Goal: Task Accomplishment & Management: Use online tool/utility

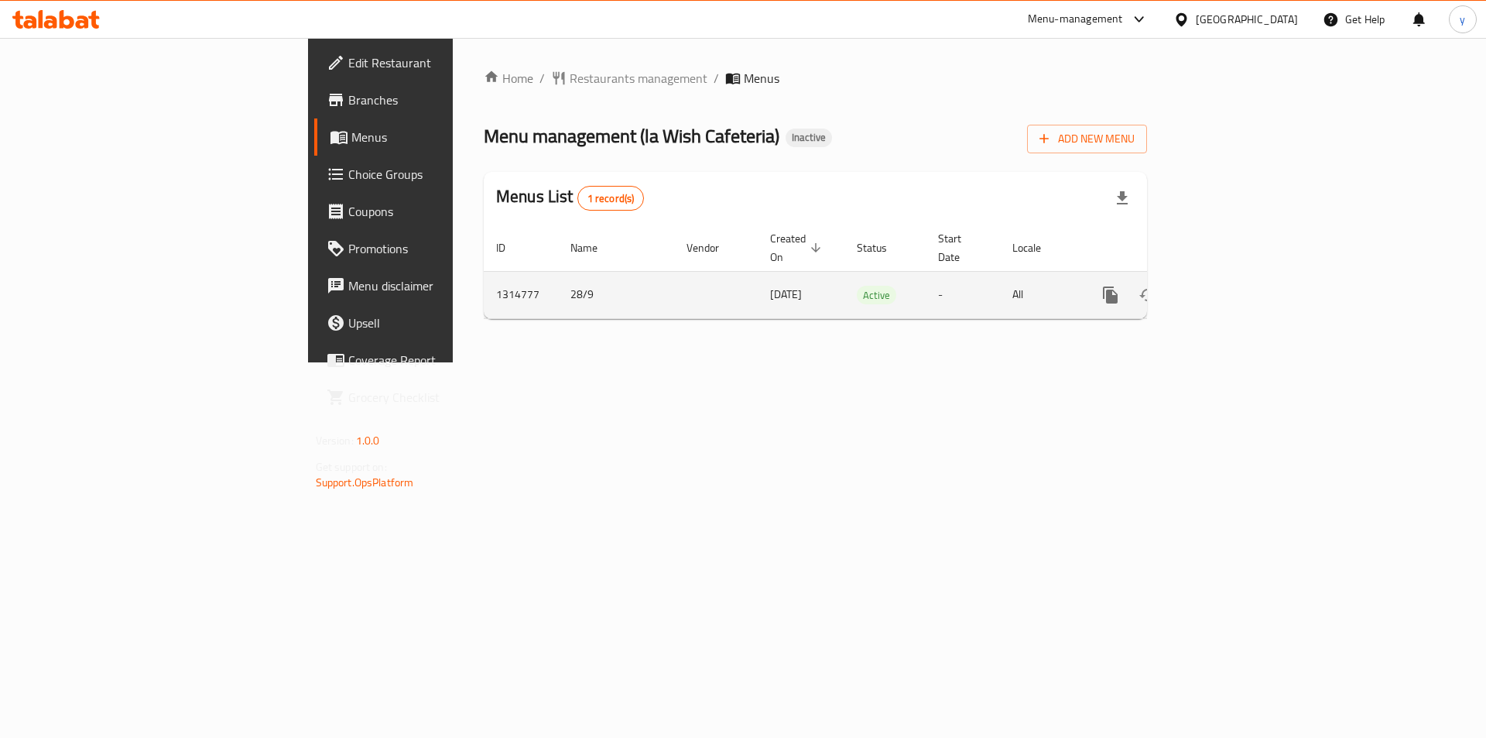
click at [1232, 286] on icon "enhanced table" at bounding box center [1222, 295] width 19 height 19
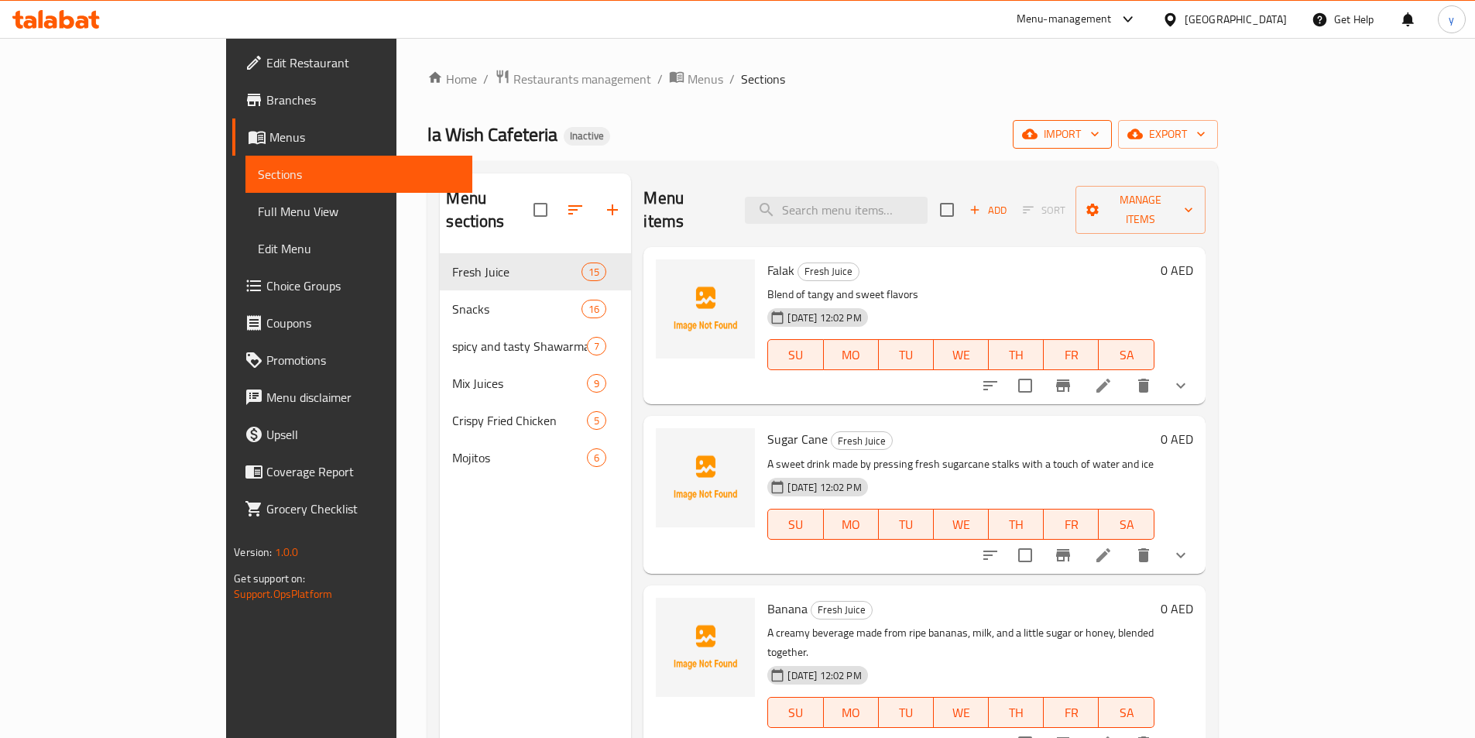
click at [1099, 131] on span "import" at bounding box center [1062, 134] width 74 height 19
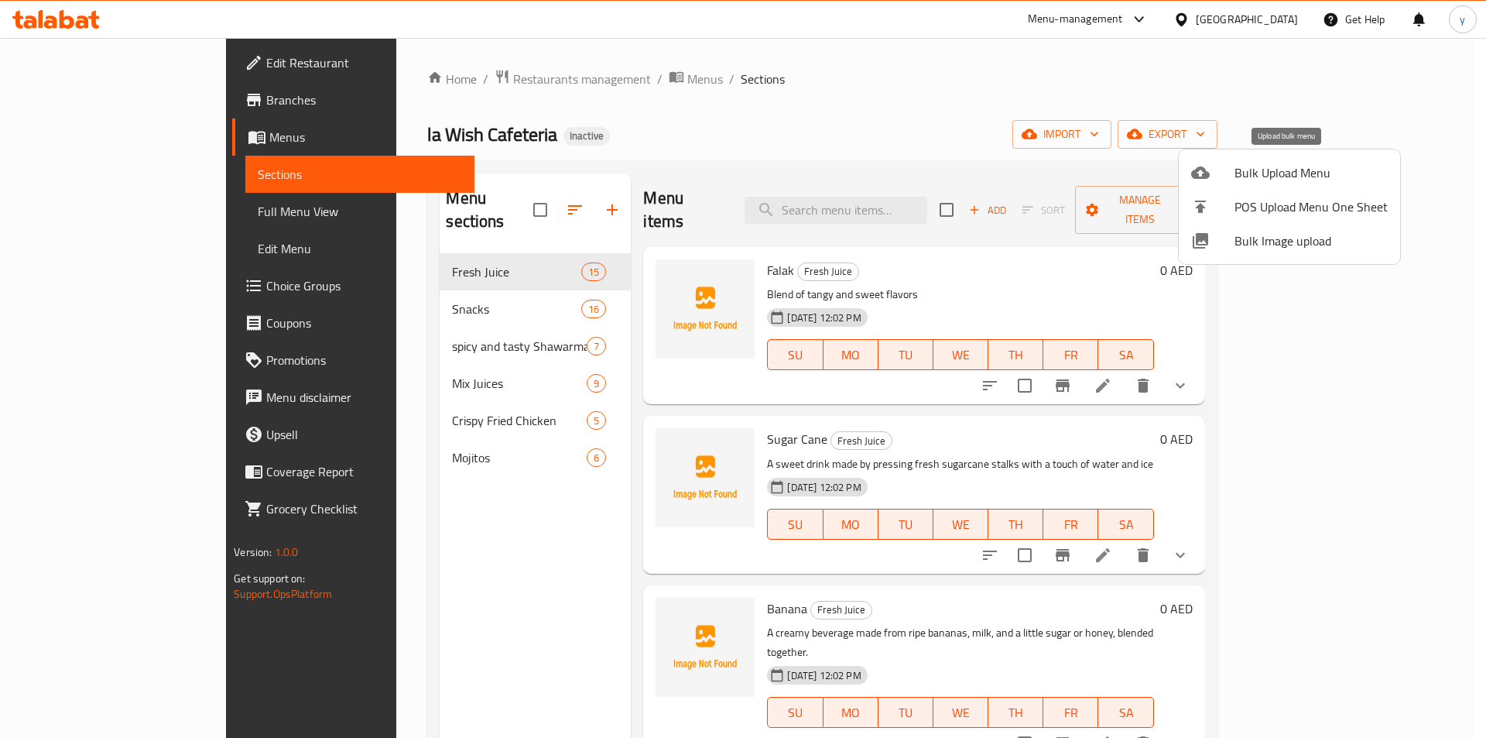
click at [1274, 177] on span "Bulk Upload Menu" at bounding box center [1311, 172] width 153 height 19
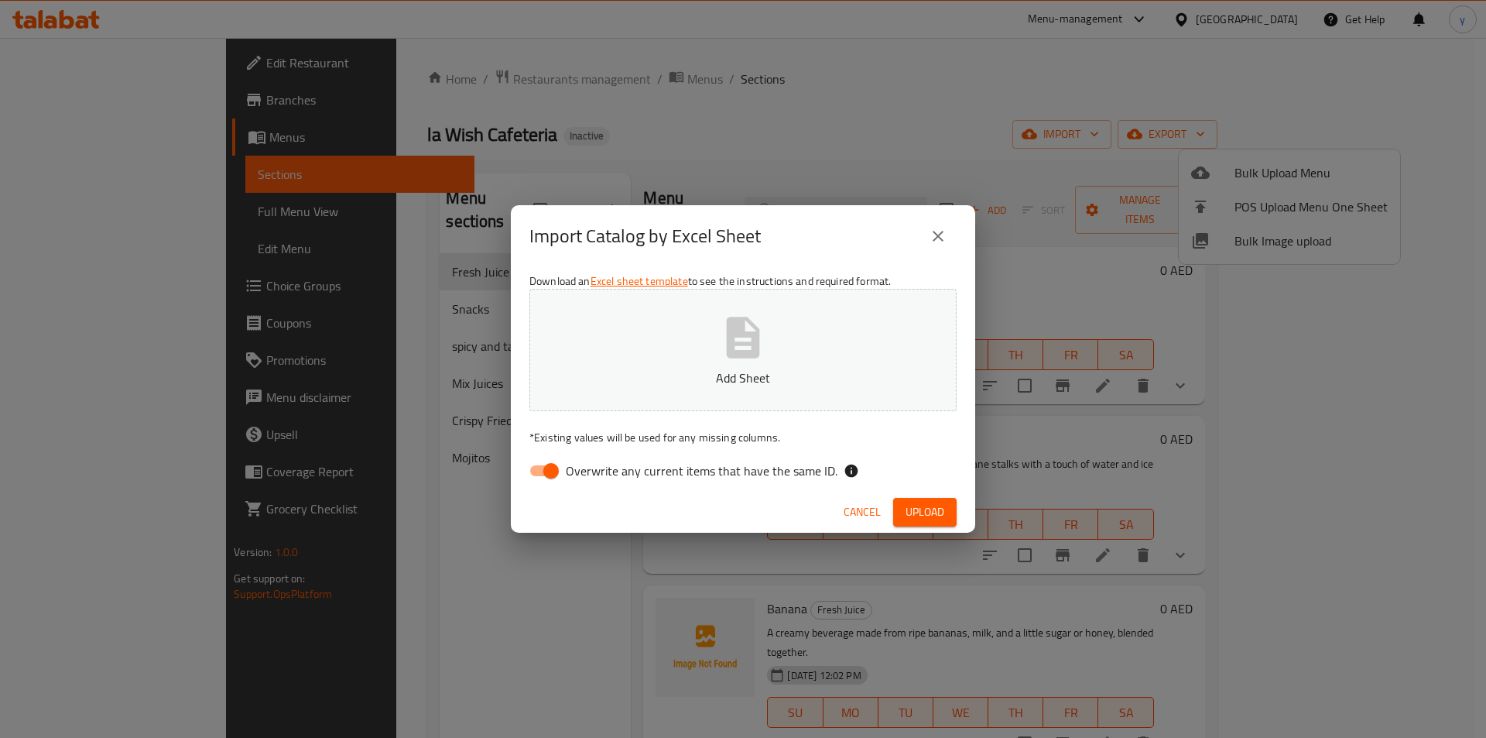
click at [536, 467] on input "Overwrite any current items that have the same ID." at bounding box center [551, 470] width 88 height 29
checkbox input "false"
click at [918, 506] on span "Upload" at bounding box center [925, 511] width 39 height 19
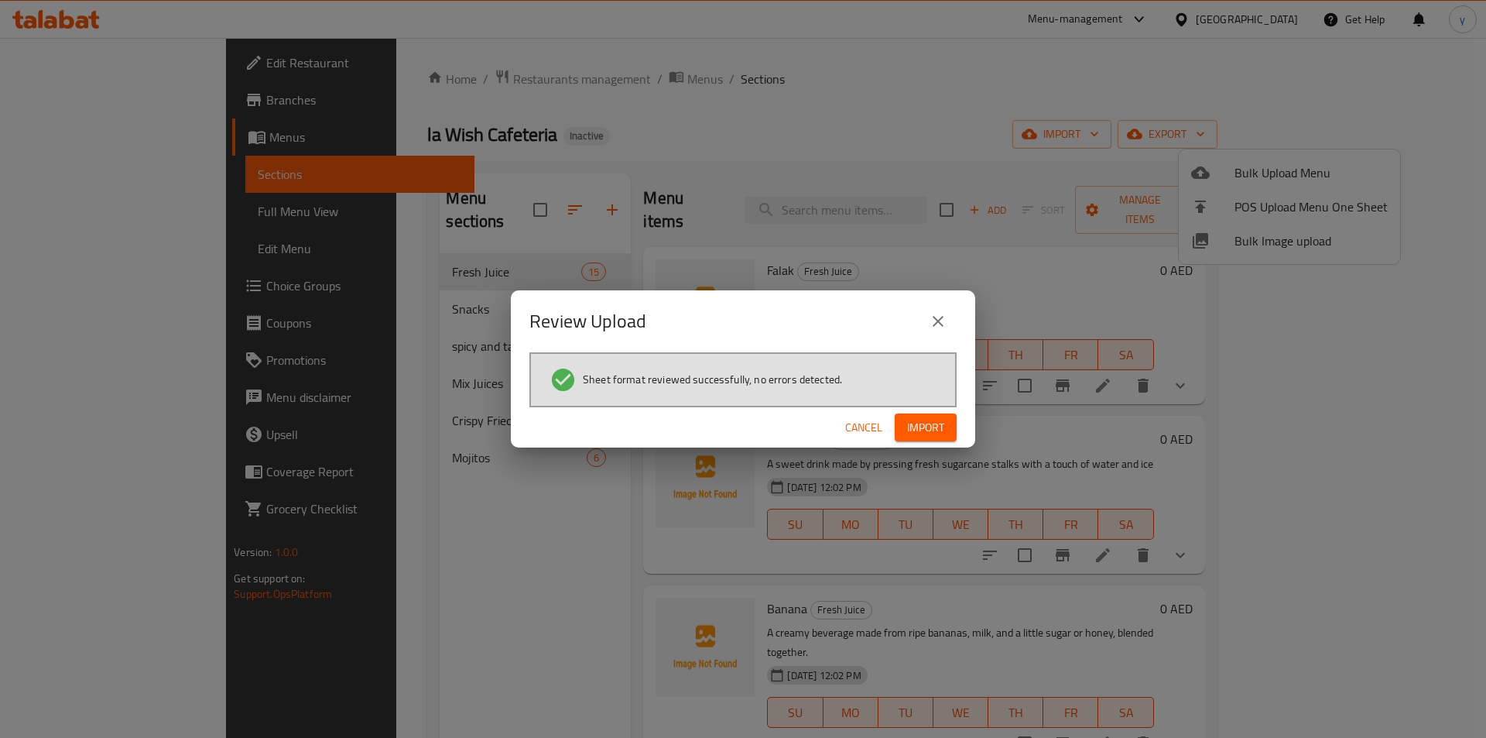
click at [924, 430] on span "Import" at bounding box center [925, 427] width 37 height 19
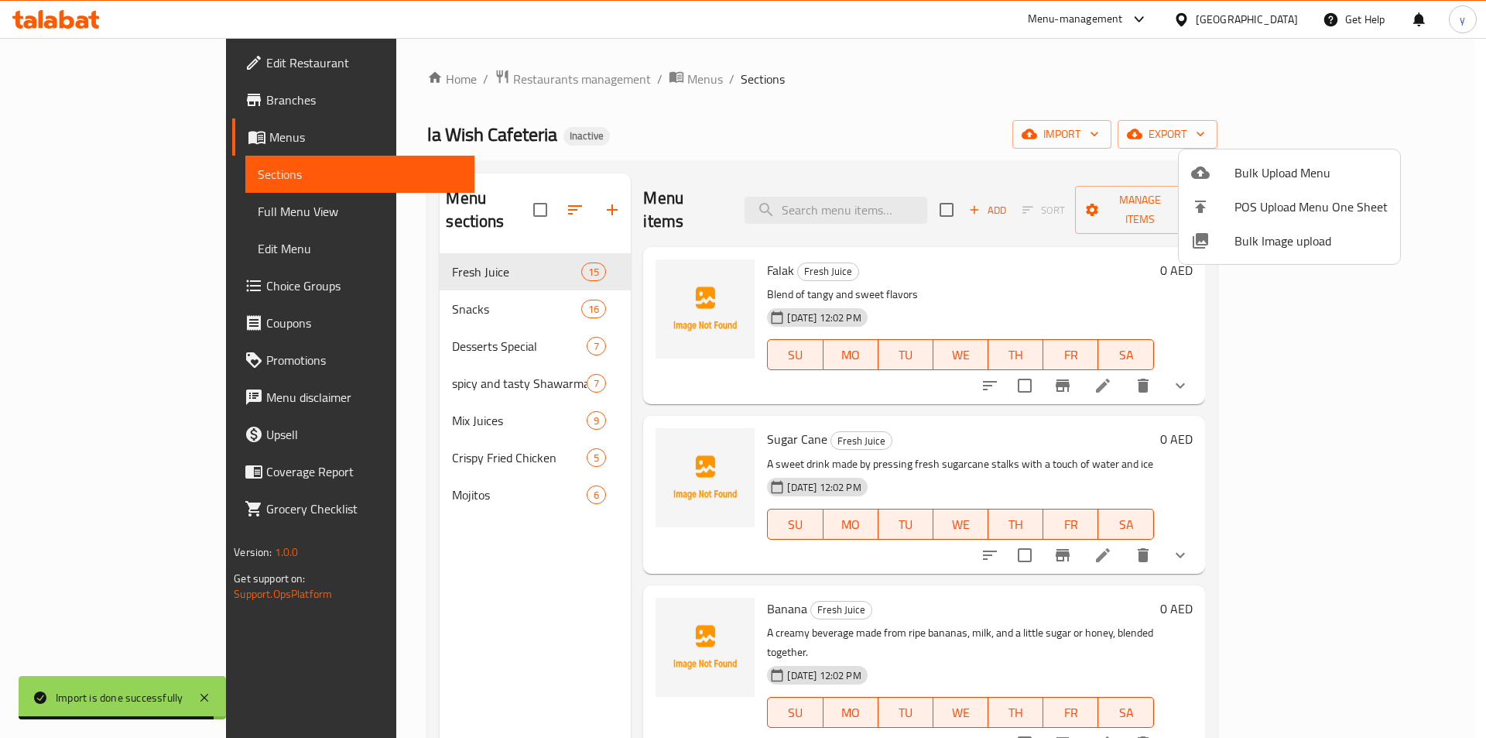
click at [167, 211] on div at bounding box center [743, 369] width 1486 height 738
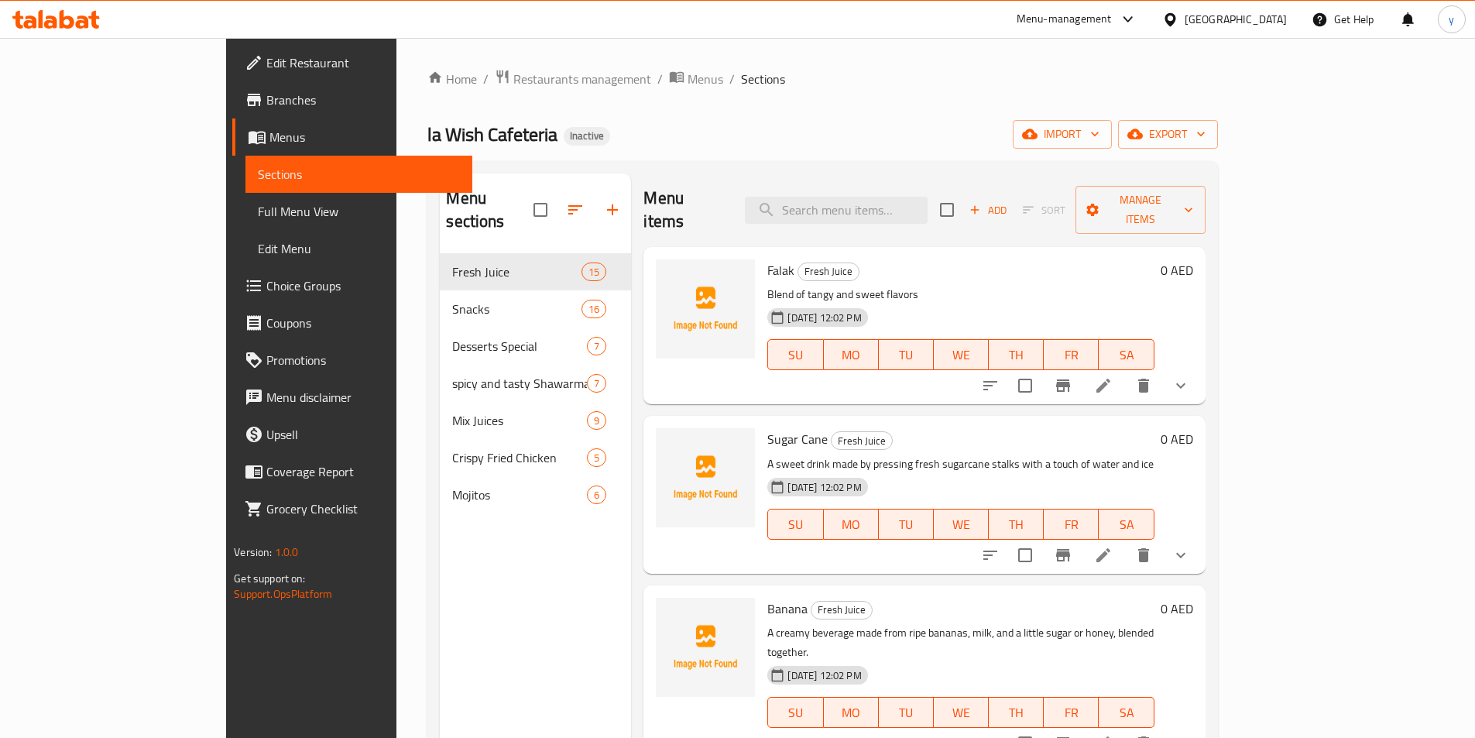
click at [258, 218] on span "Full Menu View" at bounding box center [359, 211] width 202 height 19
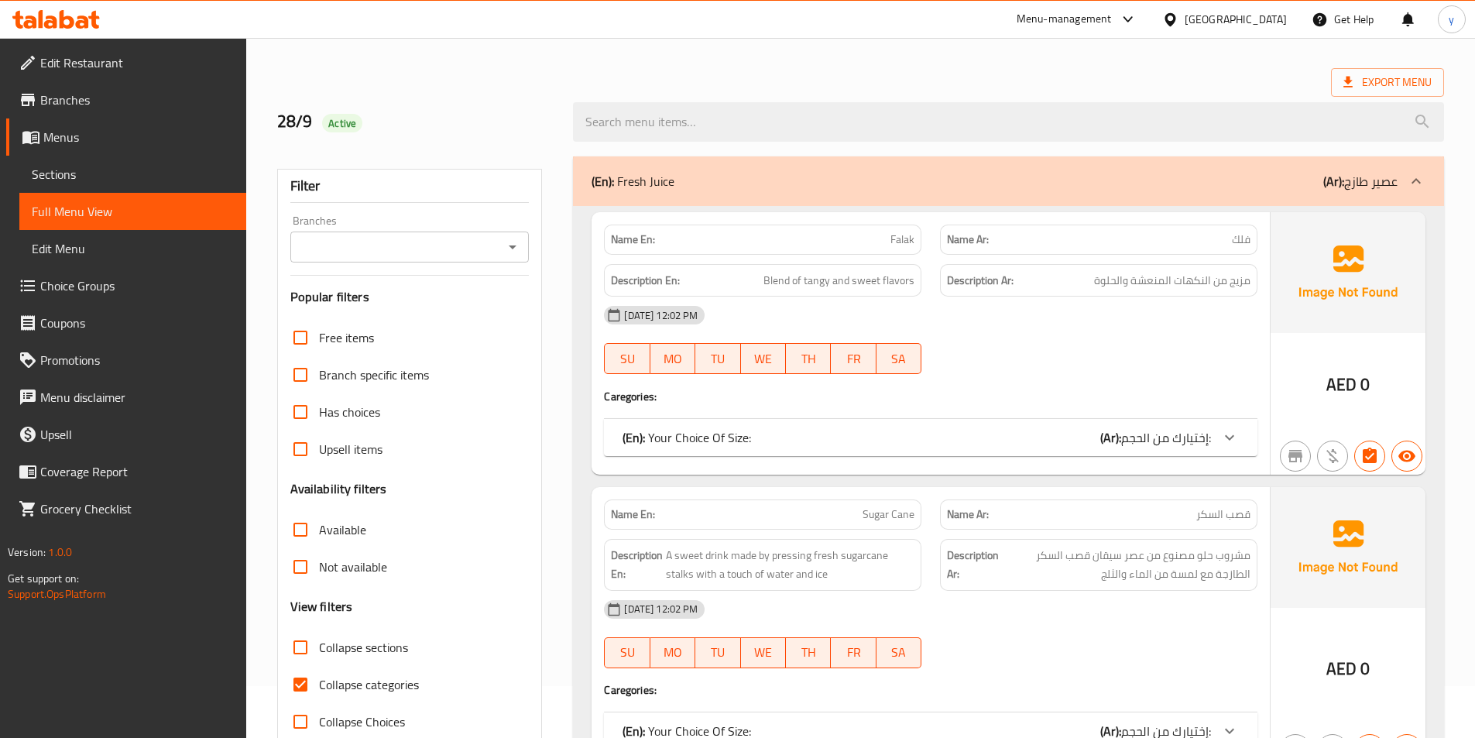
scroll to position [77, 0]
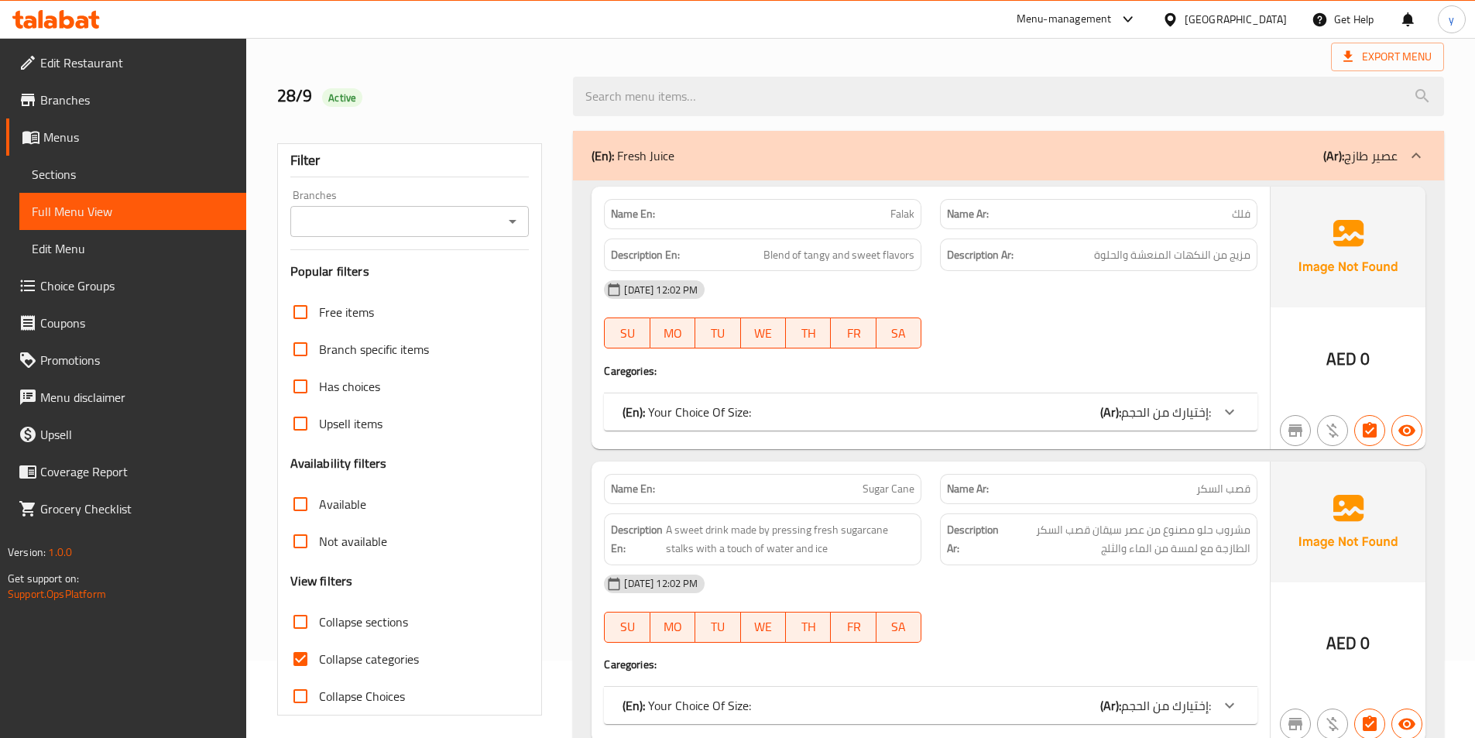
click at [294, 621] on input "Collapse sections" at bounding box center [300, 621] width 37 height 37
checkbox input "true"
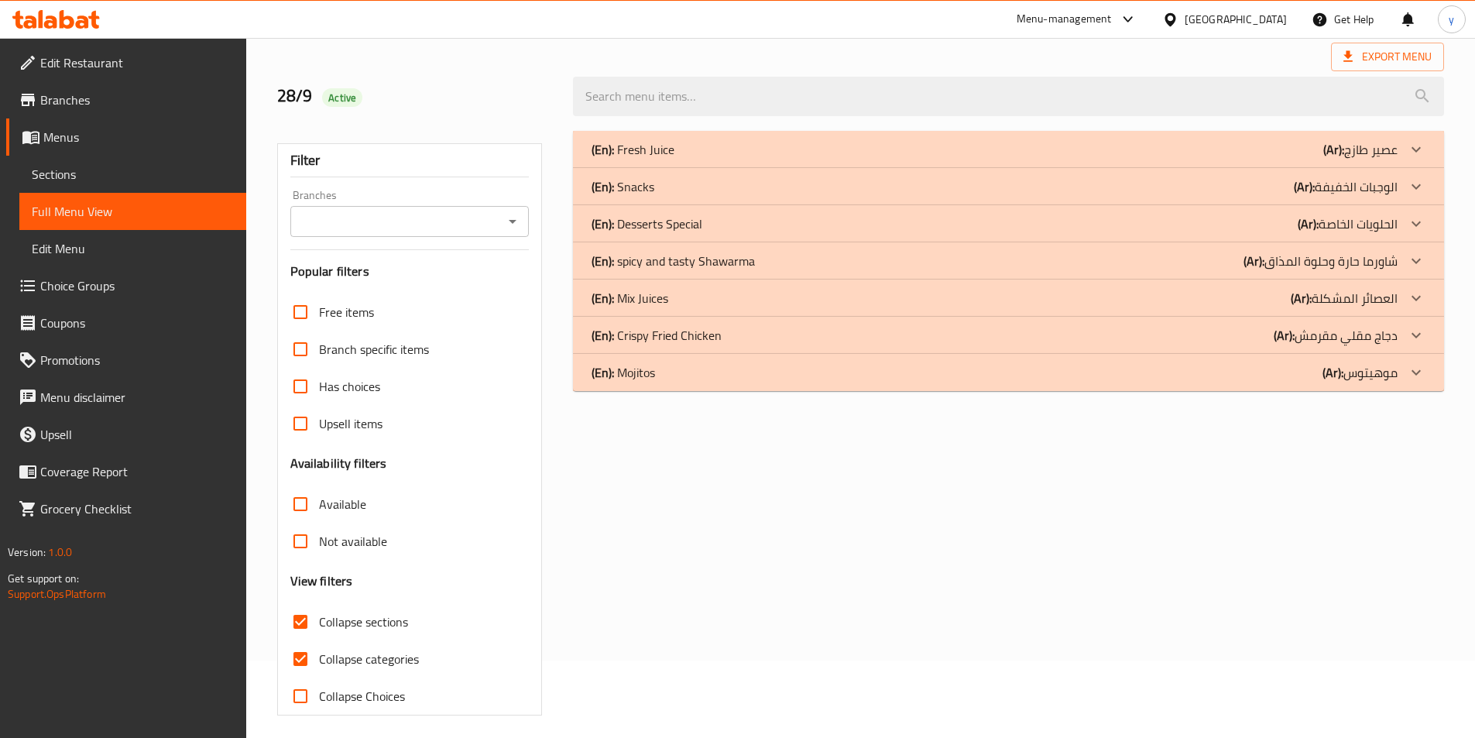
click at [307, 655] on input "Collapse categories" at bounding box center [300, 658] width 37 height 37
checkbox input "false"
click at [694, 220] on p "(En): Desserts Special" at bounding box center [646, 223] width 111 height 19
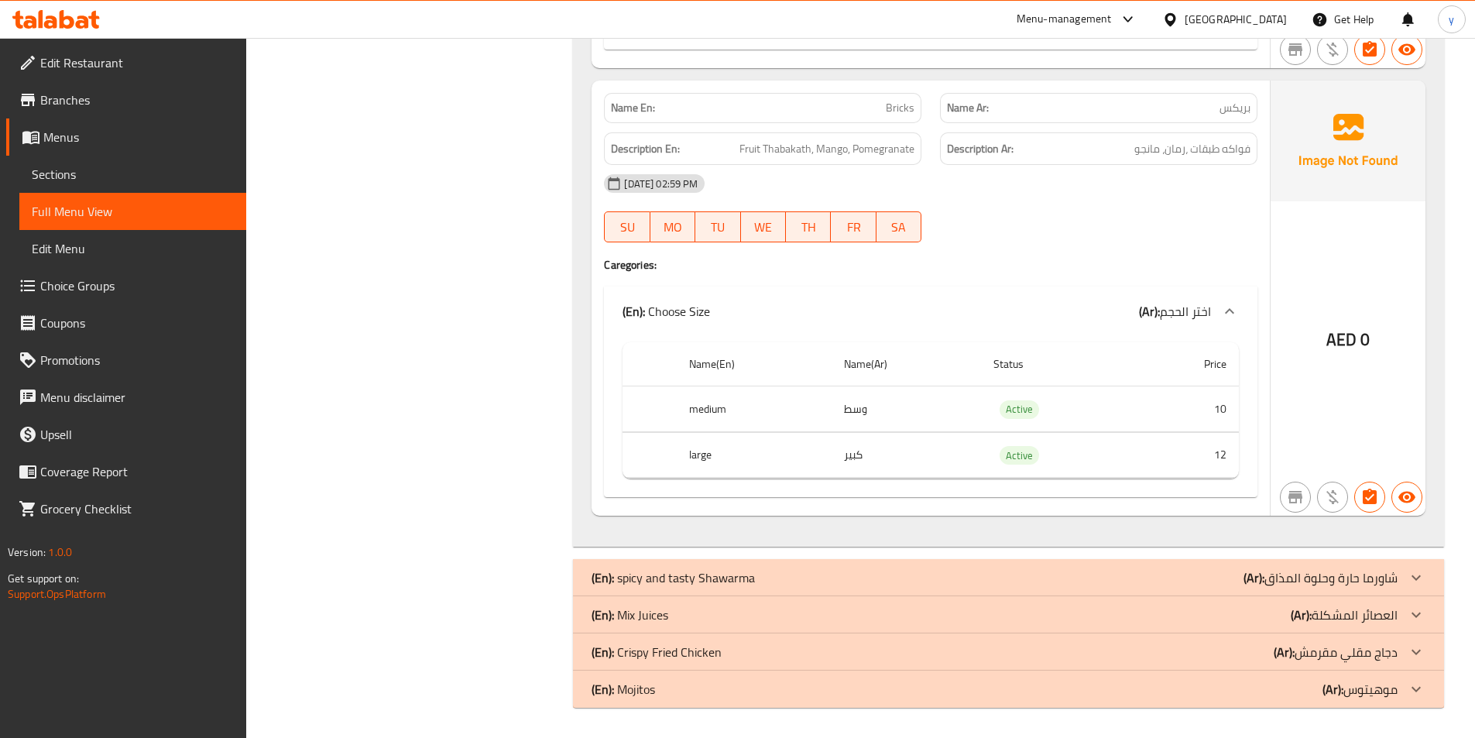
scroll to position [3488, 0]
